Goal: Task Accomplishment & Management: Use online tool/utility

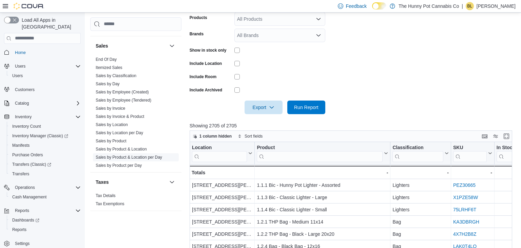
scroll to position [149, 0]
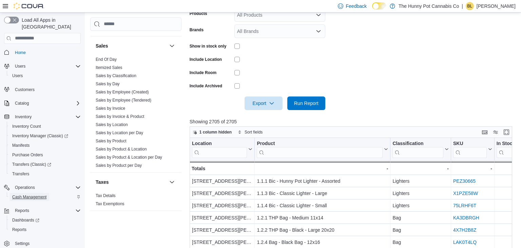
click at [37, 194] on span "Cash Management" at bounding box center [29, 196] width 34 height 5
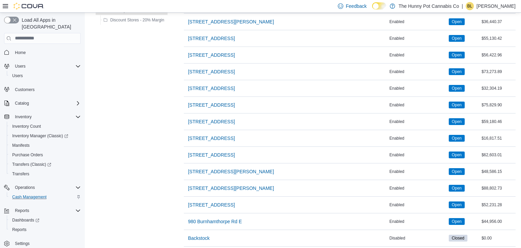
scroll to position [526, 0]
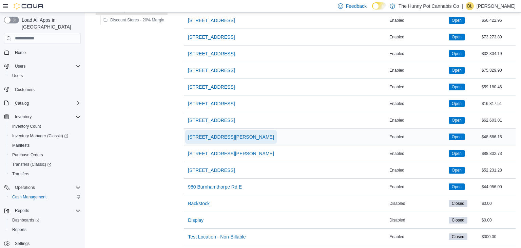
click at [216, 135] on span "[STREET_ADDRESS][PERSON_NAME]" at bounding box center [231, 136] width 86 height 7
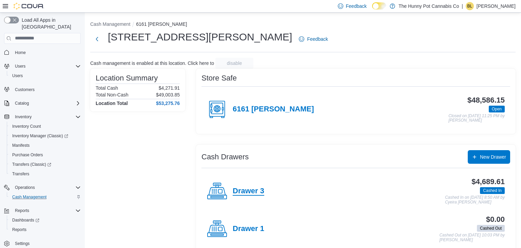
click at [250, 192] on h4 "Drawer 3" at bounding box center [249, 190] width 32 height 9
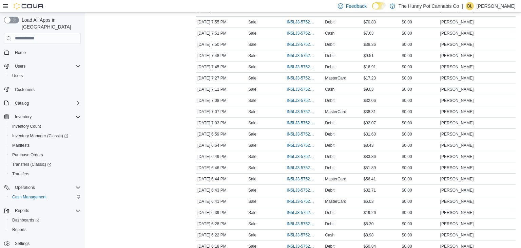
scroll to position [348, 0]
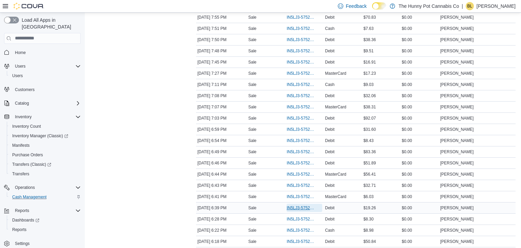
click at [295, 205] on span "IN5LJ3-5752259" at bounding box center [301, 207] width 29 height 5
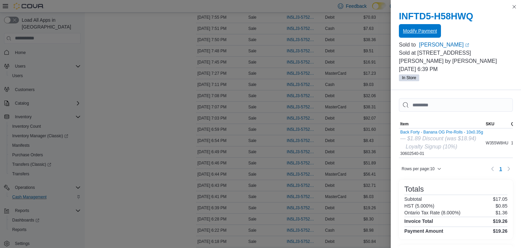
click at [414, 33] on span "Modify Payment" at bounding box center [420, 30] width 34 height 7
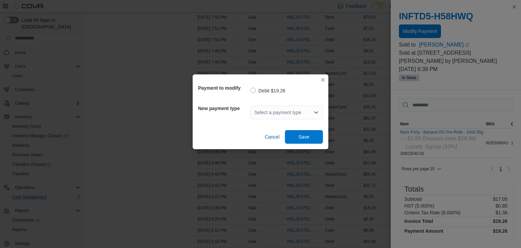
click at [298, 112] on div "Select a payment type" at bounding box center [286, 112] width 73 height 14
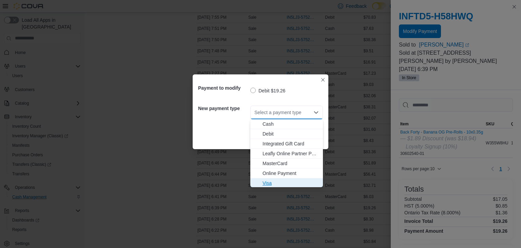
click at [266, 183] on span "Visa" at bounding box center [290, 182] width 56 height 7
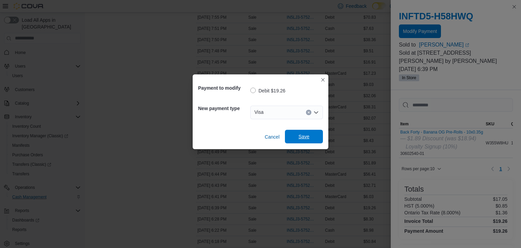
click at [305, 139] on span "Save" at bounding box center [303, 136] width 11 height 7
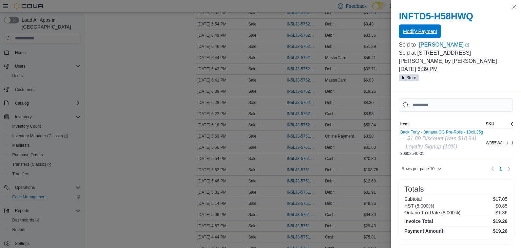
scroll to position [480, 0]
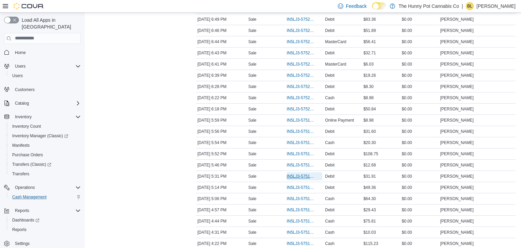
click at [296, 174] on span "IN5LJ3-5751704" at bounding box center [301, 175] width 29 height 5
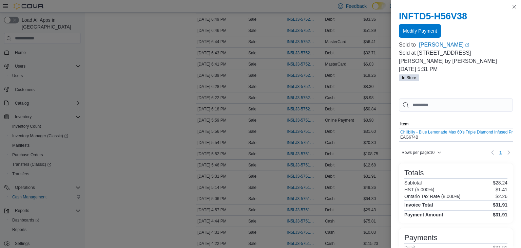
click at [410, 32] on span "Modify Payment" at bounding box center [420, 30] width 34 height 7
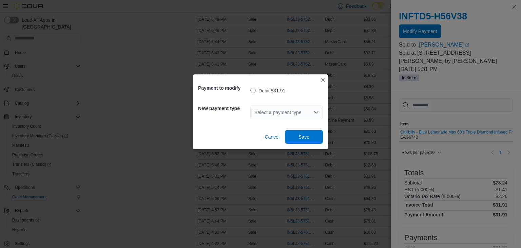
click at [288, 112] on div "Select a payment type" at bounding box center [286, 112] width 73 height 14
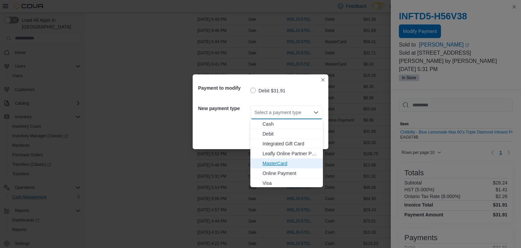
click at [275, 165] on span "MasterCard" at bounding box center [290, 163] width 56 height 7
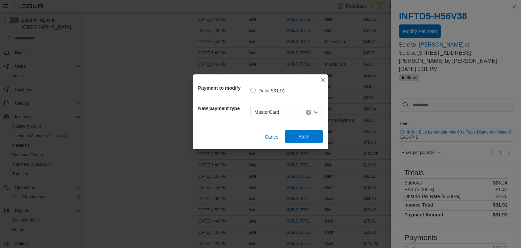
click at [306, 136] on span "Save" at bounding box center [303, 136] width 11 height 7
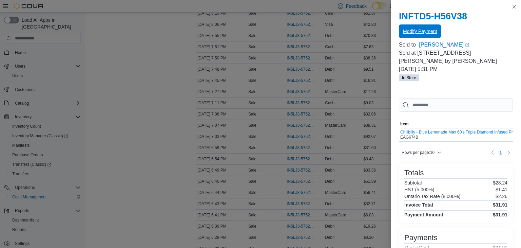
scroll to position [331, 0]
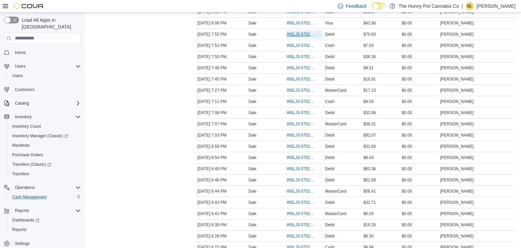
click at [300, 33] on span "IN5LJ3-5752864" at bounding box center [301, 34] width 29 height 5
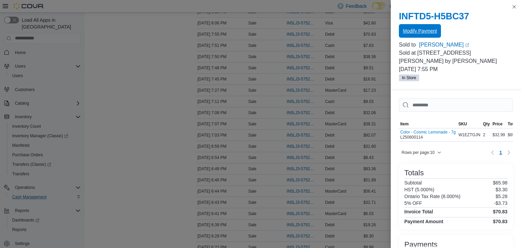
click at [417, 33] on span "Modify Payment" at bounding box center [420, 30] width 34 height 7
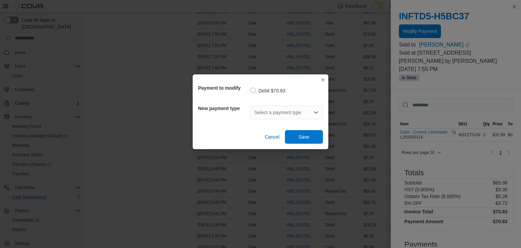
click at [289, 114] on div "Select a payment type" at bounding box center [286, 112] width 73 height 14
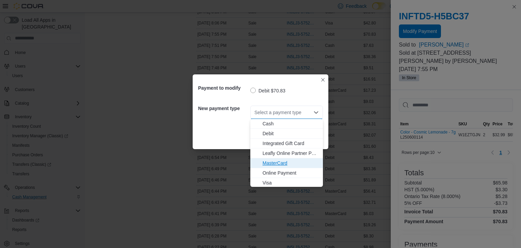
click at [278, 164] on span "MasterCard" at bounding box center [290, 162] width 56 height 7
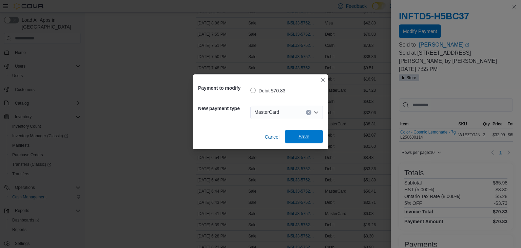
click at [300, 141] on span "Save" at bounding box center [304, 137] width 30 height 14
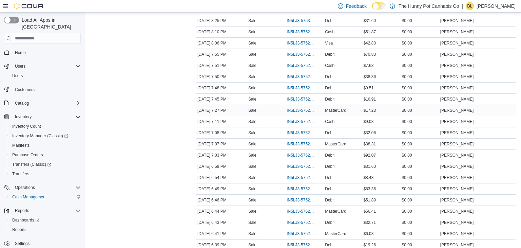
scroll to position [0, 0]
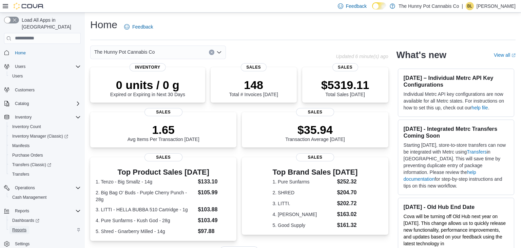
click at [23, 227] on span "Reports" at bounding box center [19, 229] width 14 height 5
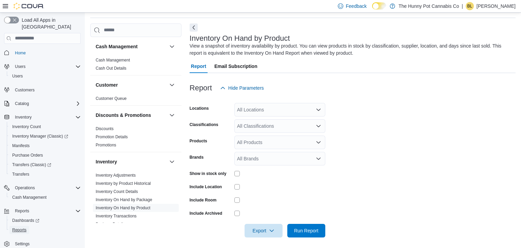
scroll to position [23, 0]
click at [253, 110] on div "All Locations" at bounding box center [279, 109] width 91 height 14
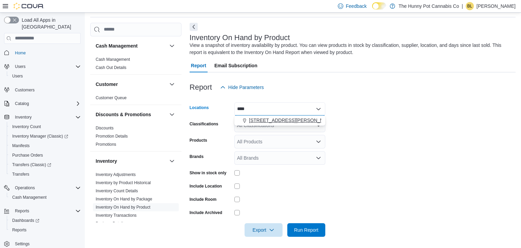
type input "****"
click at [265, 120] on span "[STREET_ADDRESS][PERSON_NAME]" at bounding box center [292, 120] width 86 height 7
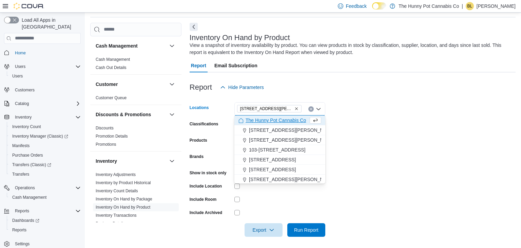
click at [366, 125] on form "Locations 6161 Thorold Stone Rd Combo box. Selected. 6161 Thorold Stone Rd. Pre…" at bounding box center [353, 165] width 326 height 142
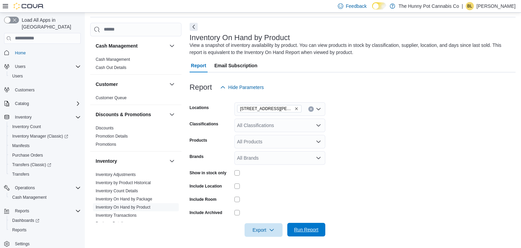
click at [312, 232] on span "Run Report" at bounding box center [306, 229] width 24 height 7
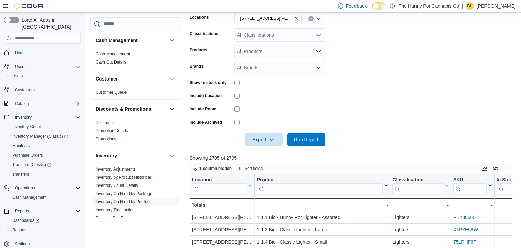
scroll to position [118, 0]
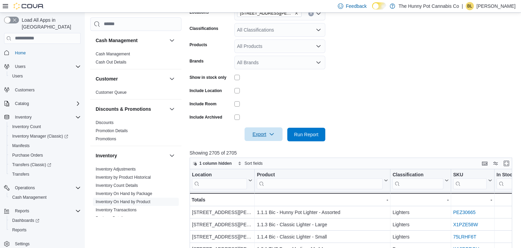
click at [265, 134] on span "Export" at bounding box center [264, 134] width 30 height 14
click at [265, 148] on span "Export to Excel" at bounding box center [264, 147] width 31 height 5
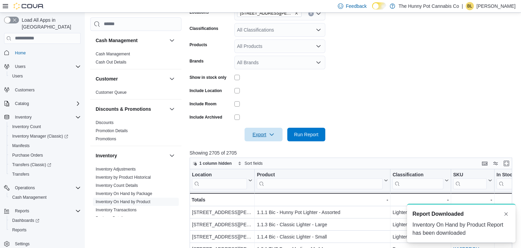
scroll to position [0, 0]
